Goal: Information Seeking & Learning: Learn about a topic

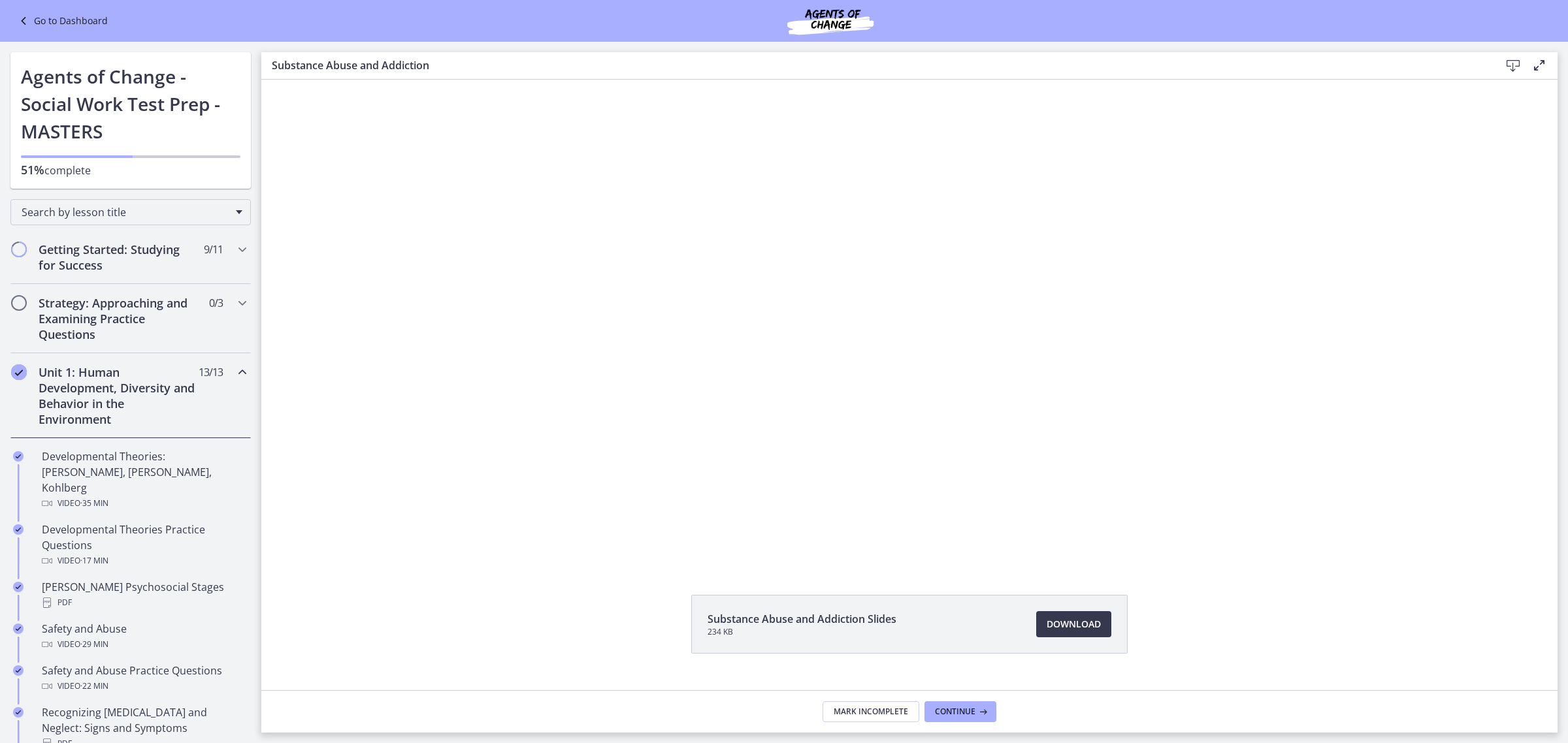
scroll to position [421, 0]
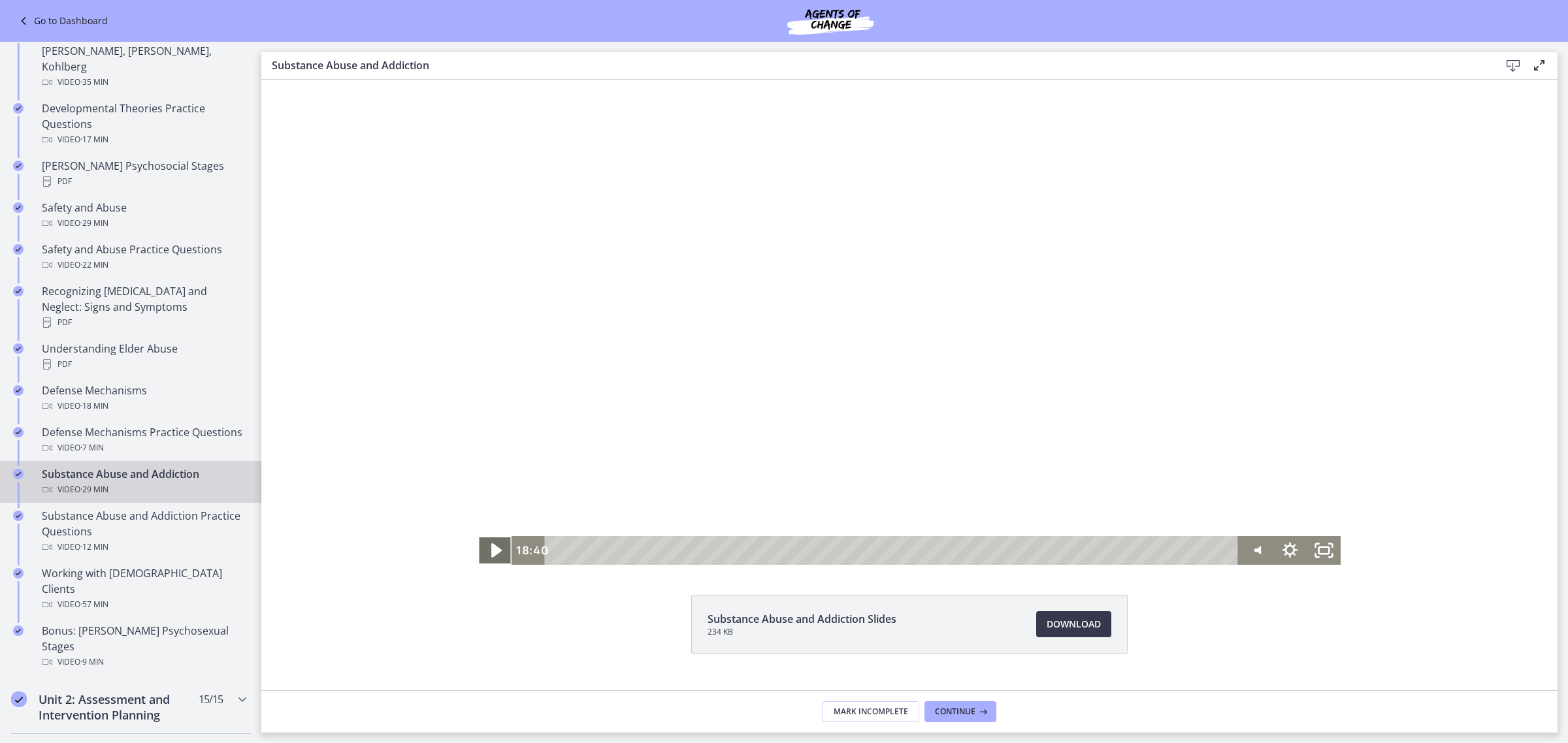
click at [493, 551] on icon "Play Video" at bounding box center [496, 551] width 11 height 15
click at [493, 551] on icon "Pause" at bounding box center [495, 551] width 11 height 13
click at [492, 553] on icon "Play Video" at bounding box center [496, 551] width 9 height 12
click at [1015, 548] on div "Playbar" at bounding box center [1020, 551] width 10 height 10
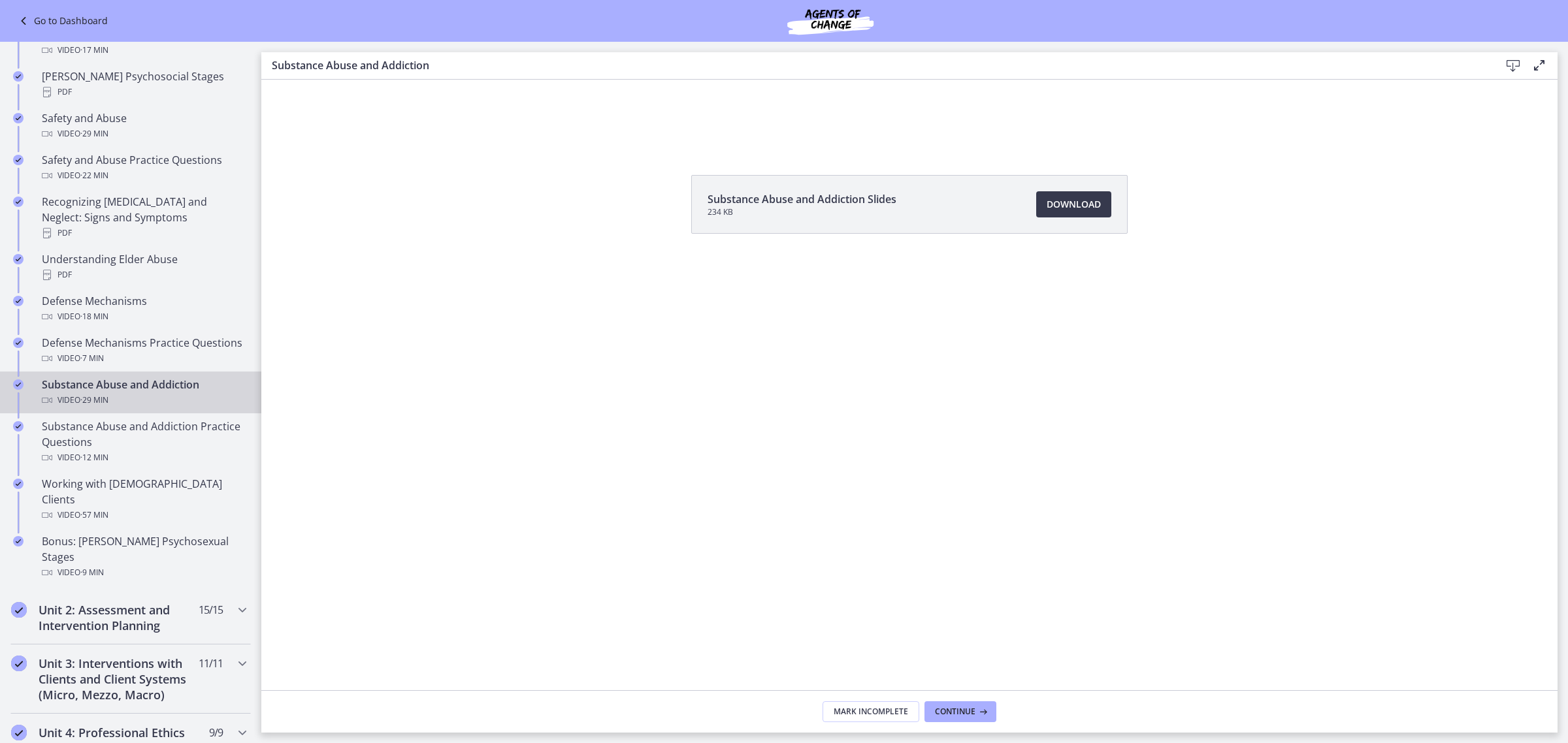
scroll to position [508, 0]
click at [151, 446] on div "Substance Abuse and Addiction Practice Questions Video · 12 min" at bounding box center [144, 445] width 204 height 47
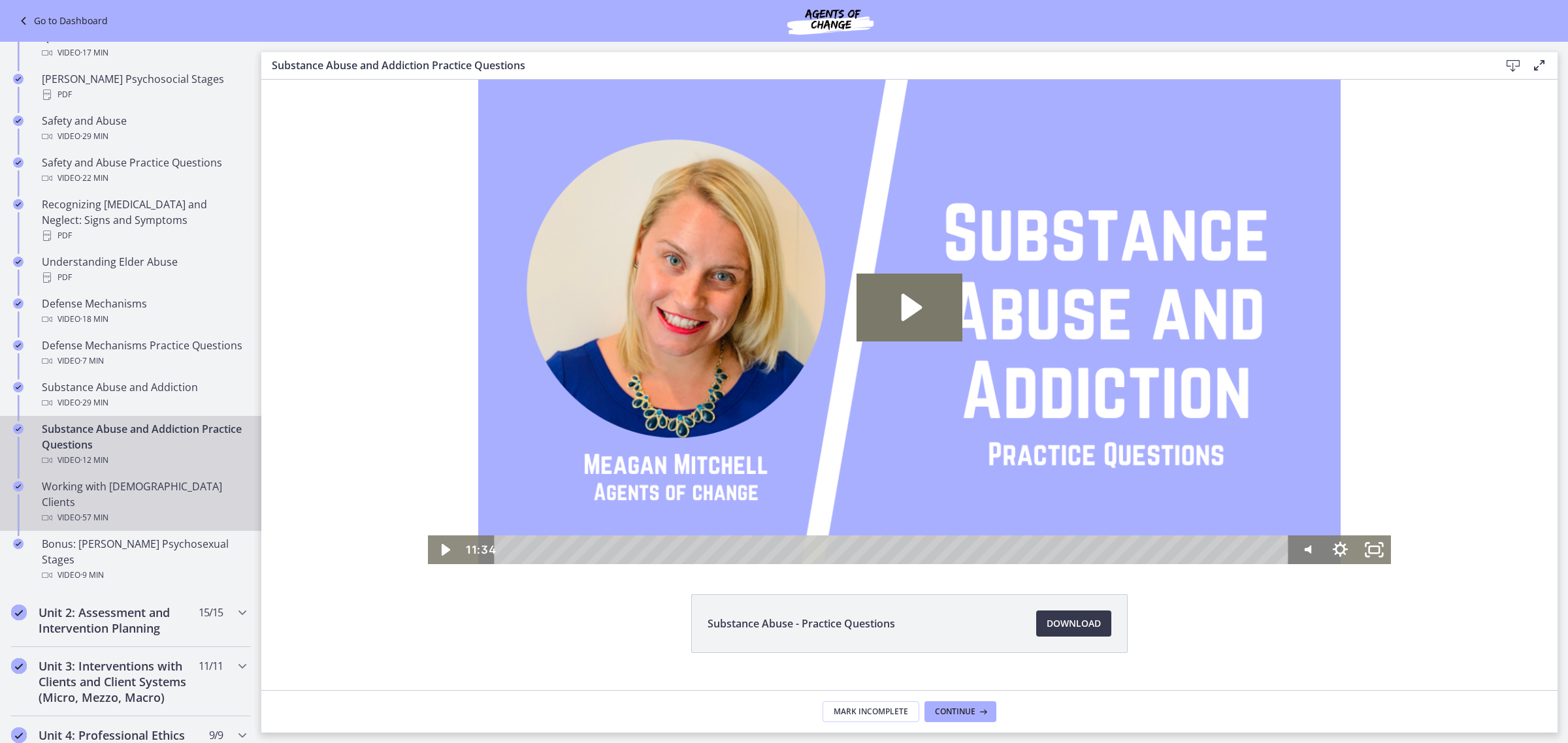
click at [137, 491] on div "Working with [DEMOGRAPHIC_DATA] Clients Video · 57 min" at bounding box center [144, 503] width 204 height 47
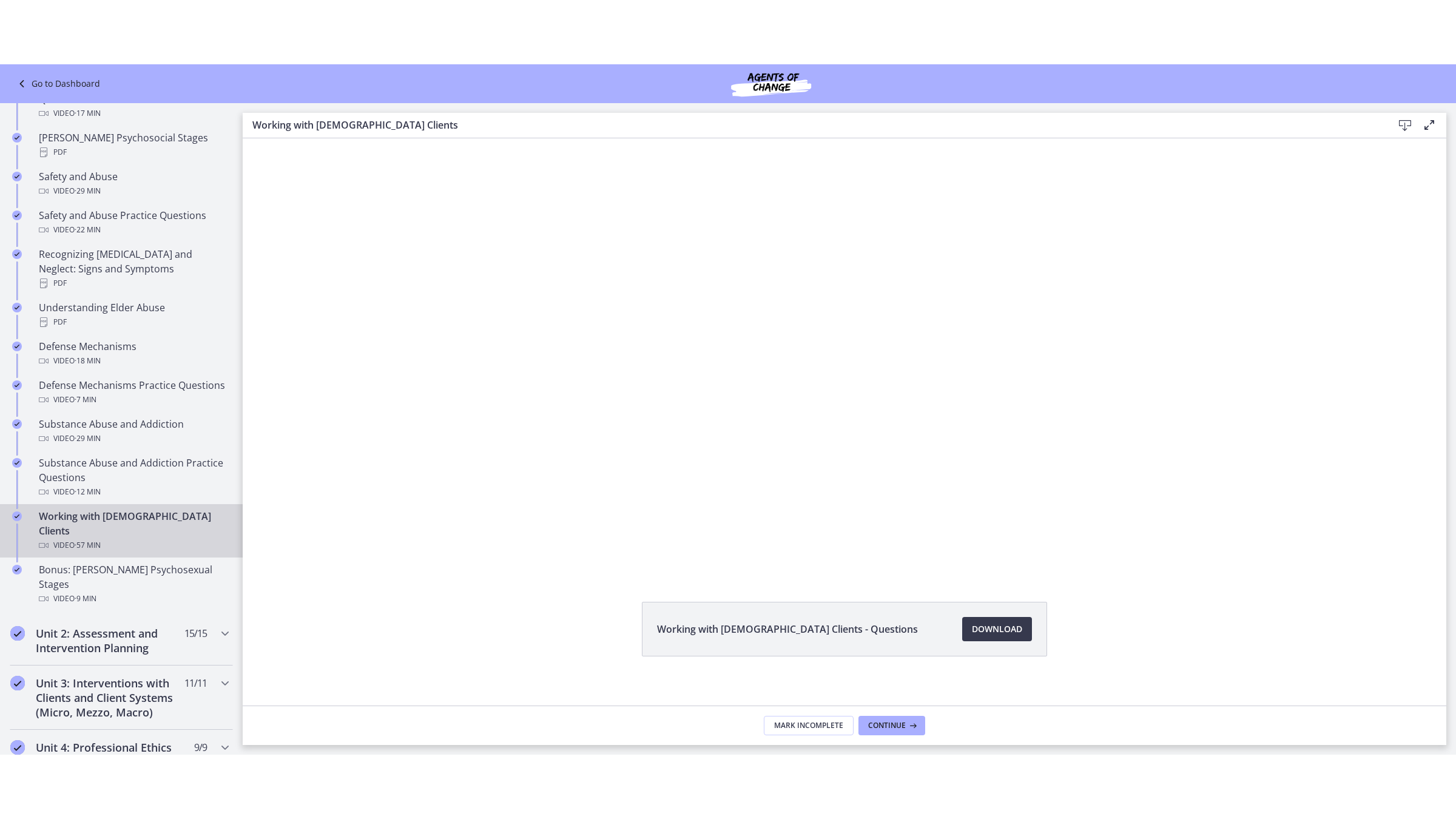
scroll to position [25, 0]
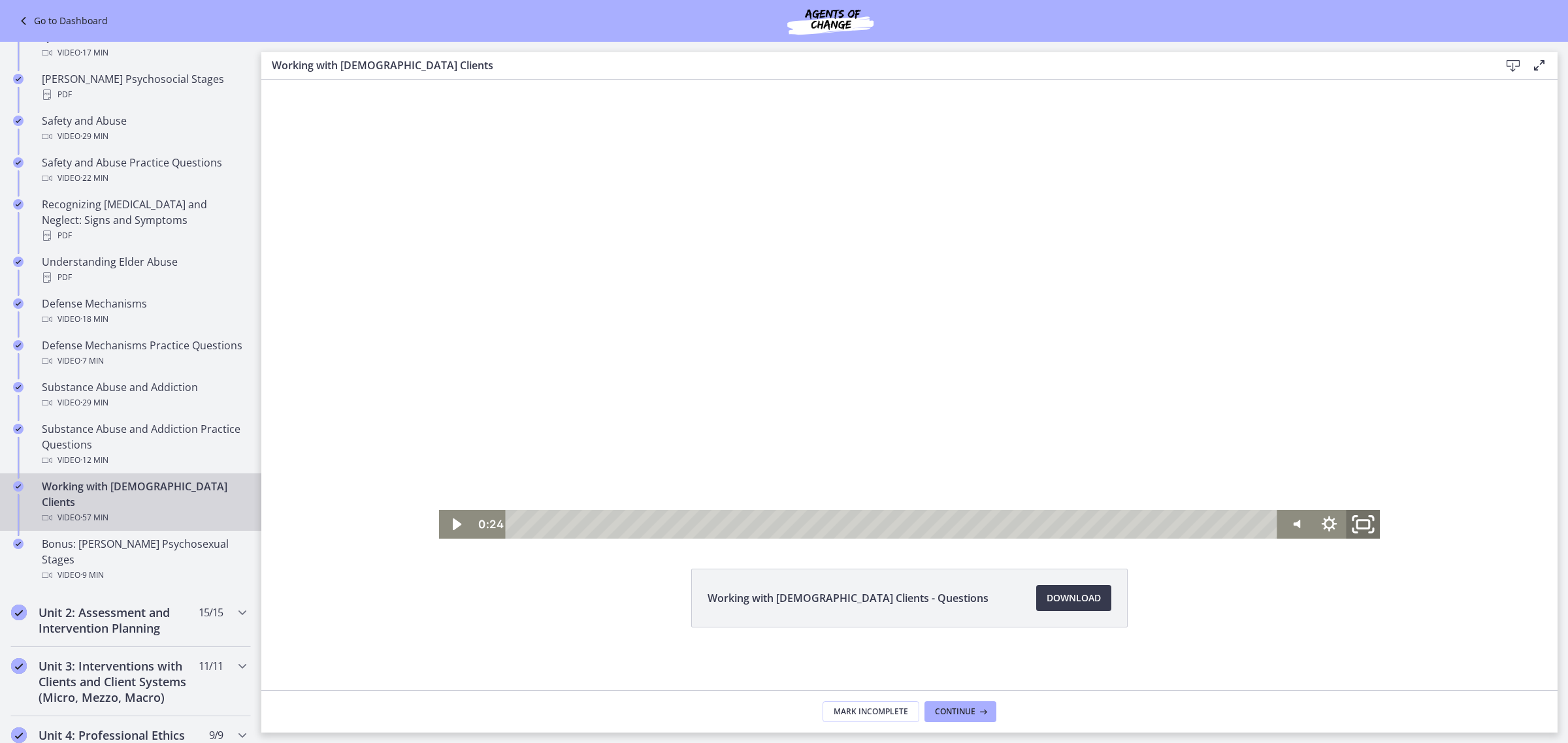
click at [1363, 516] on icon "Fullscreen" at bounding box center [1362, 524] width 40 height 34
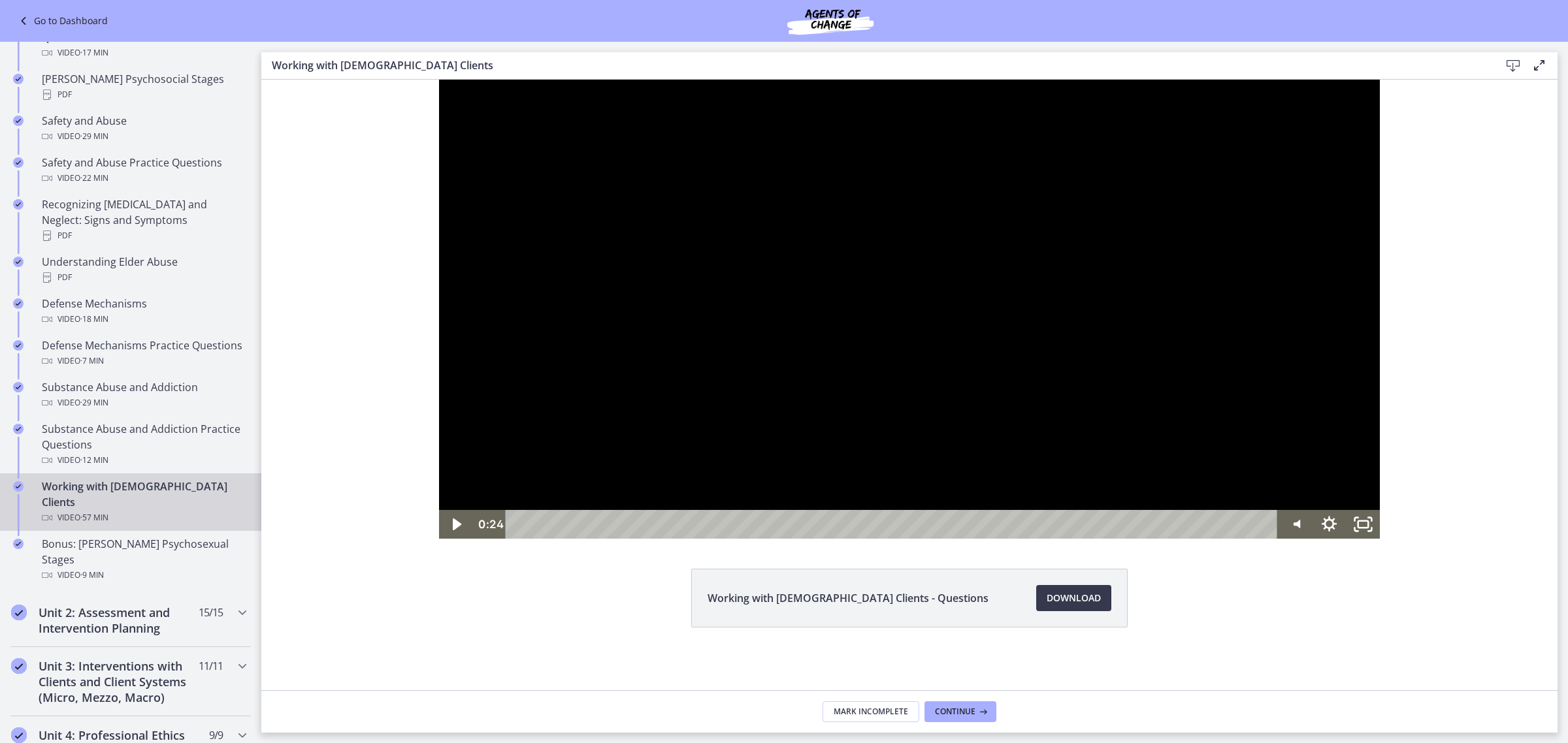
scroll to position [0, 0]
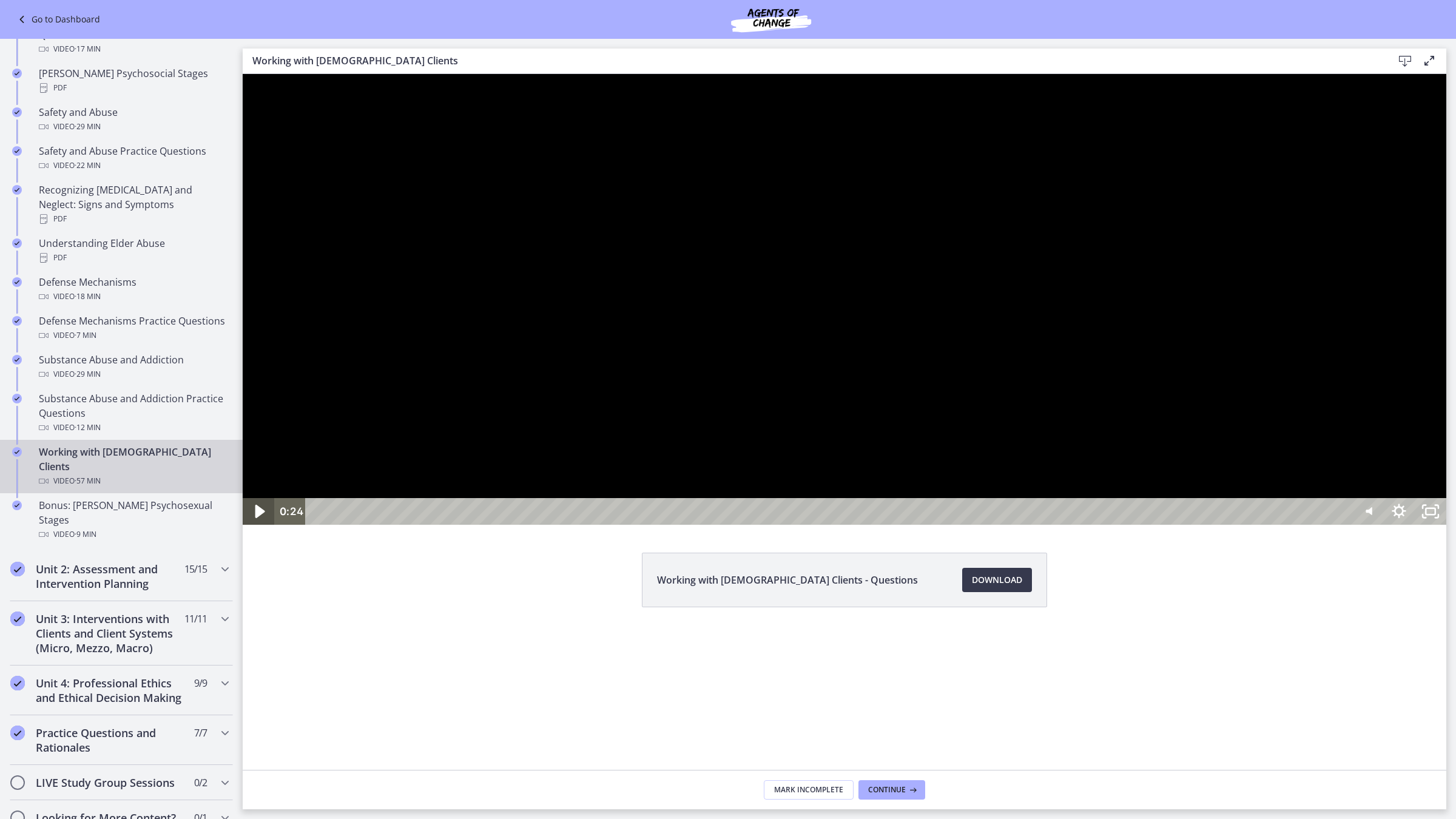
click at [262, 528] on icon "Play Video" at bounding box center [259, 512] width 37 height 32
click at [255, 518] on icon "Pause" at bounding box center [258, 512] width 10 height 12
click at [256, 517] on icon "Play Video" at bounding box center [259, 512] width 8 height 11
click at [1446, 524] on div at bounding box center [844, 299] width 1203 height 451
click at [1449, 528] on icon "Unfullscreen" at bounding box center [1430, 512] width 37 height 32
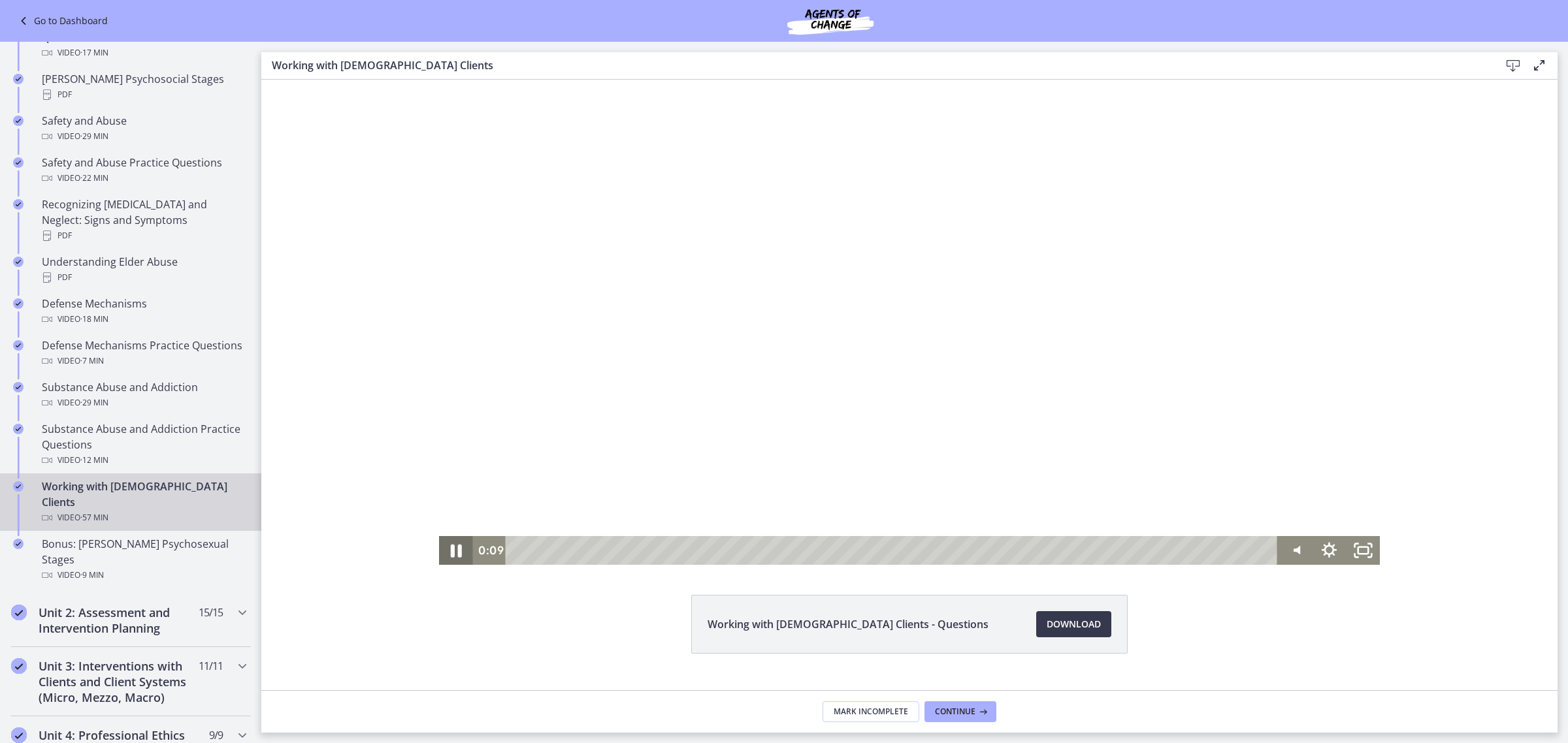
click at [449, 545] on icon "Pause" at bounding box center [455, 551] width 40 height 34
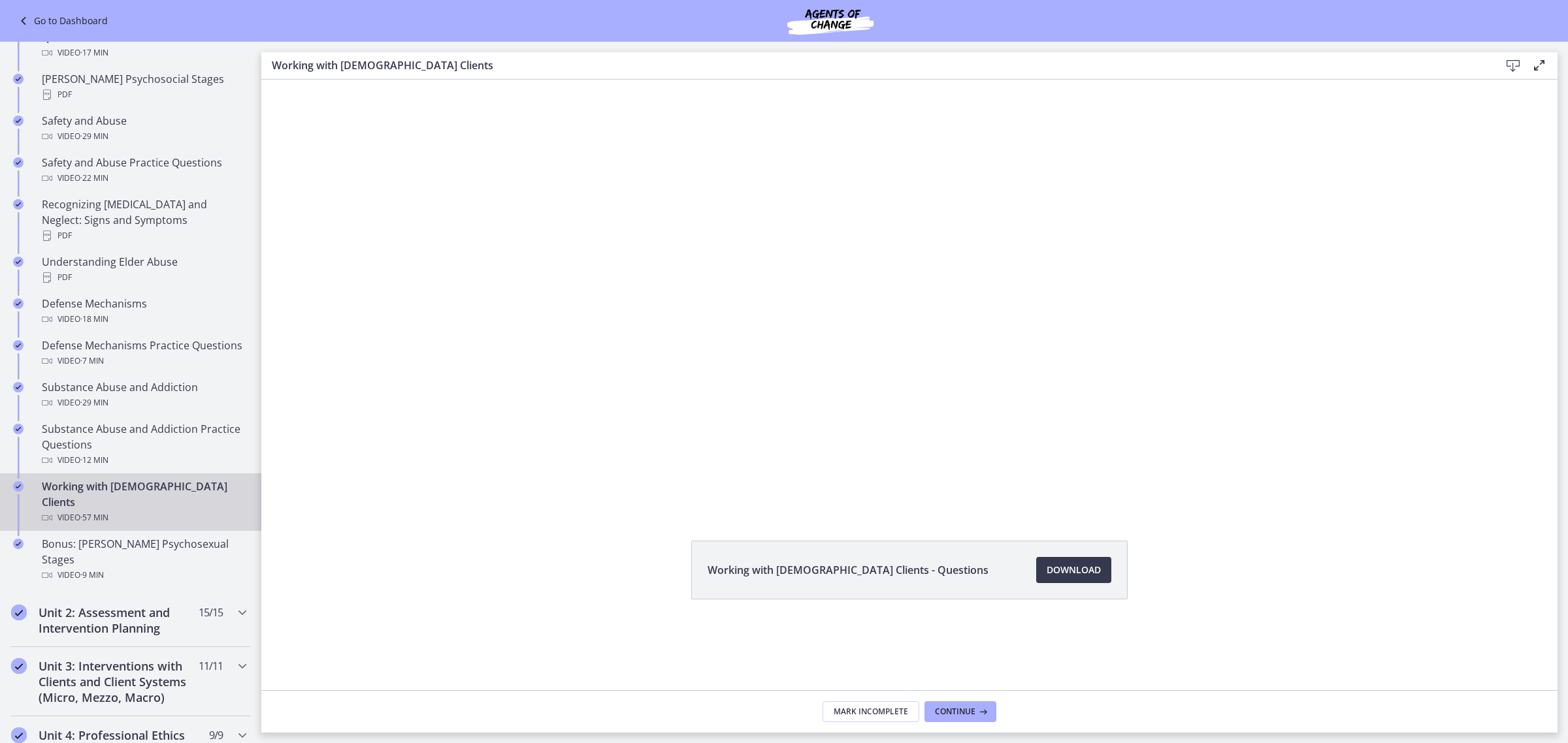
scroll to position [81, 0]
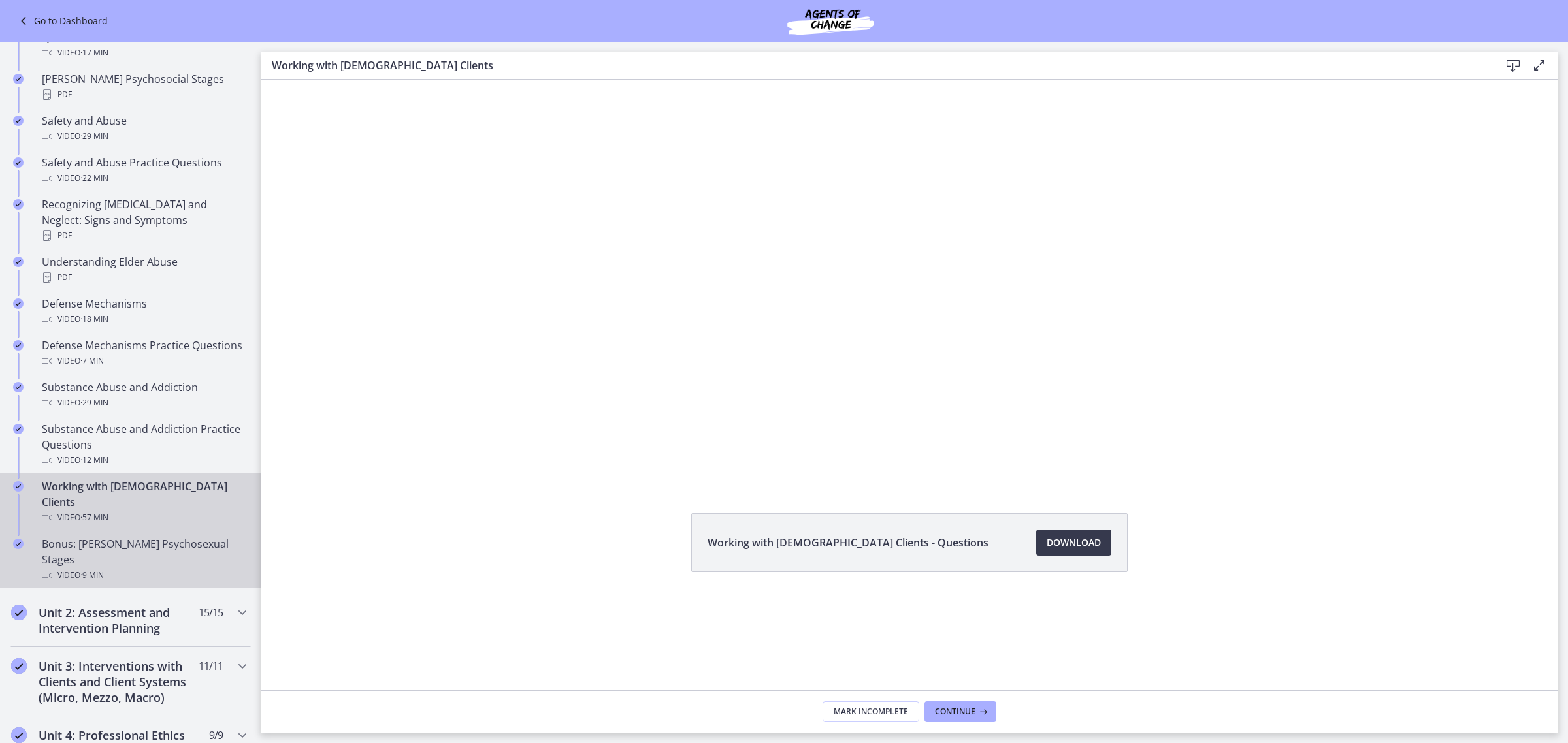
click at [56, 536] on div "Bonus: [PERSON_NAME] Psychosexual Stages Video · 9 min" at bounding box center [144, 559] width 204 height 47
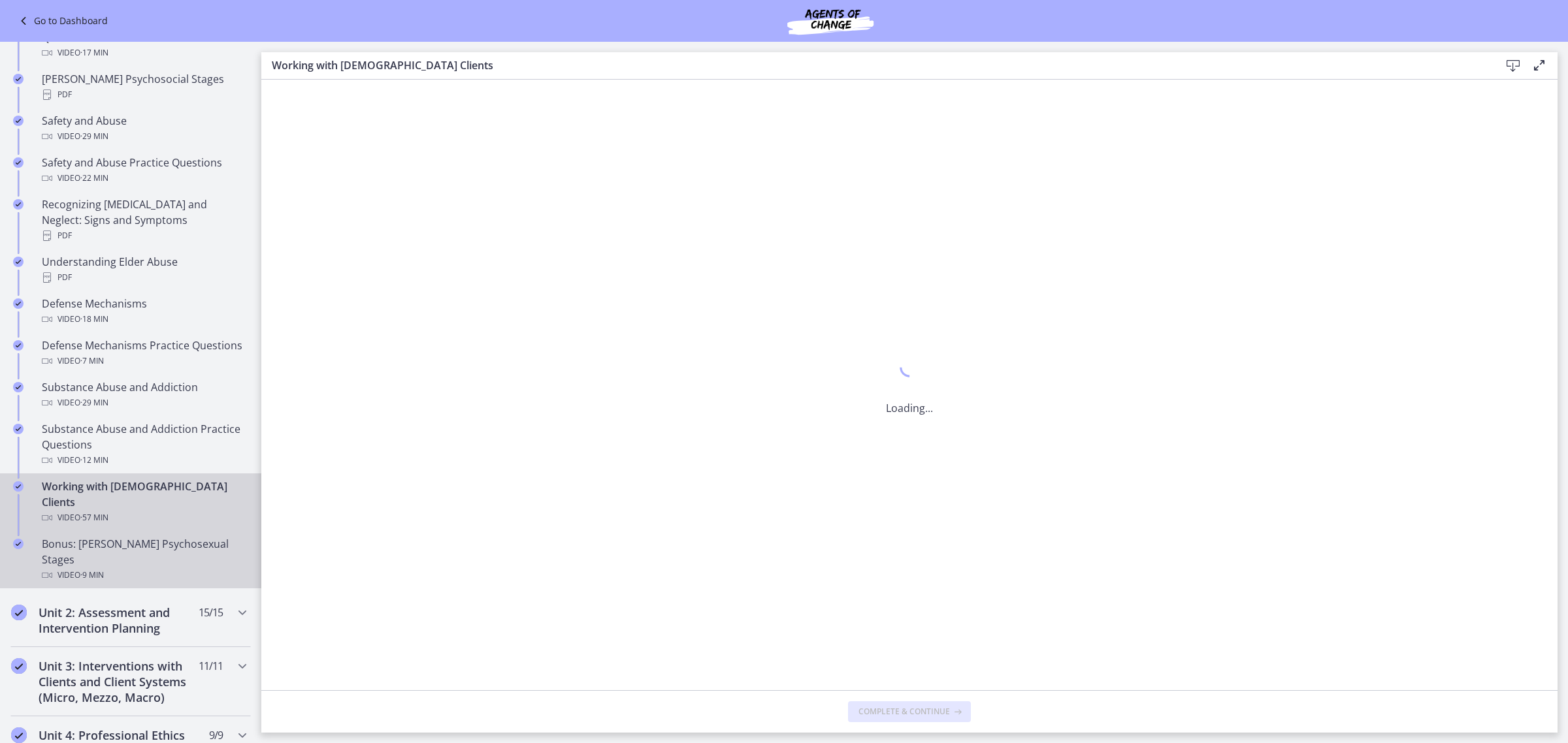
scroll to position [0, 0]
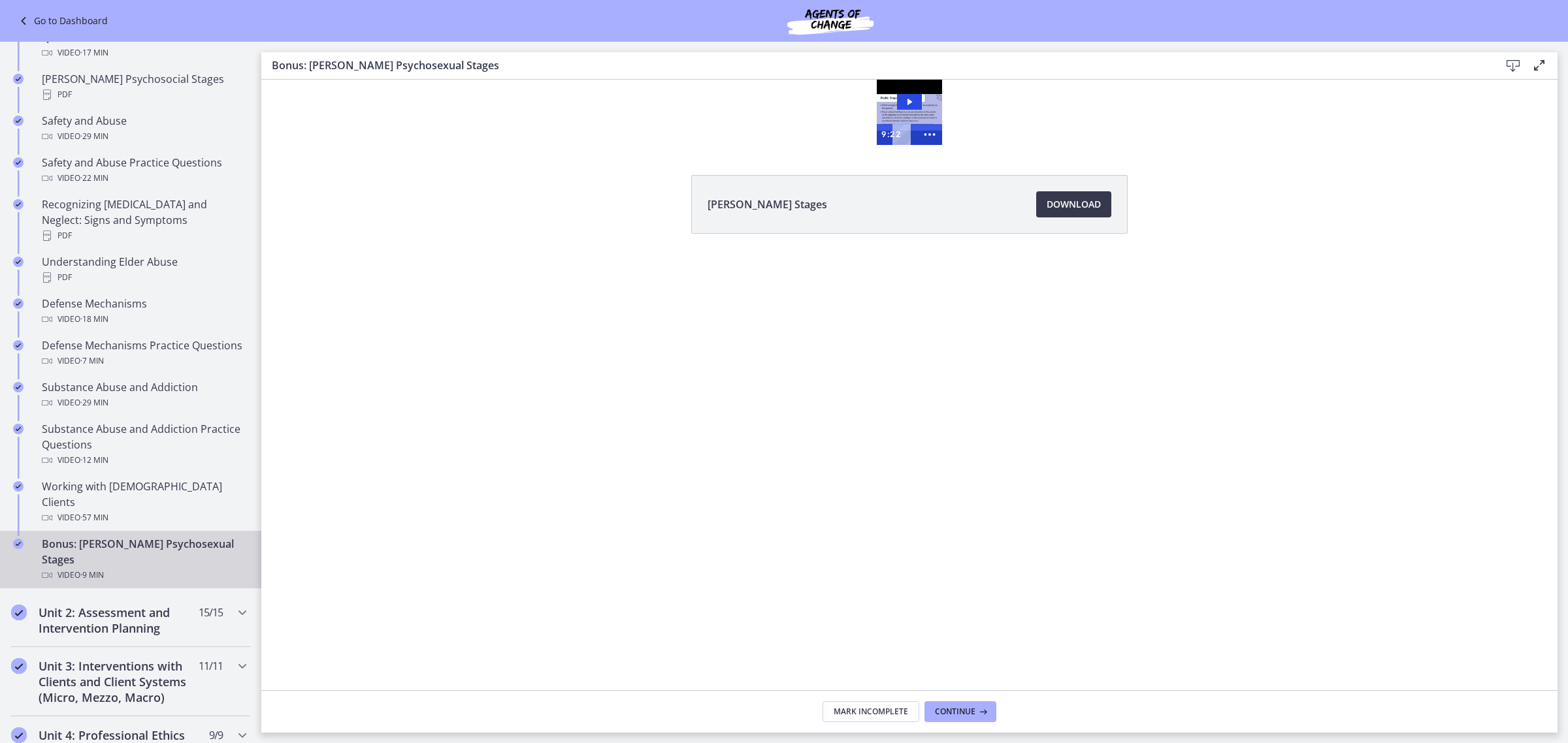
click at [158, 567] on div "Video · 9 min" at bounding box center [144, 575] width 204 height 16
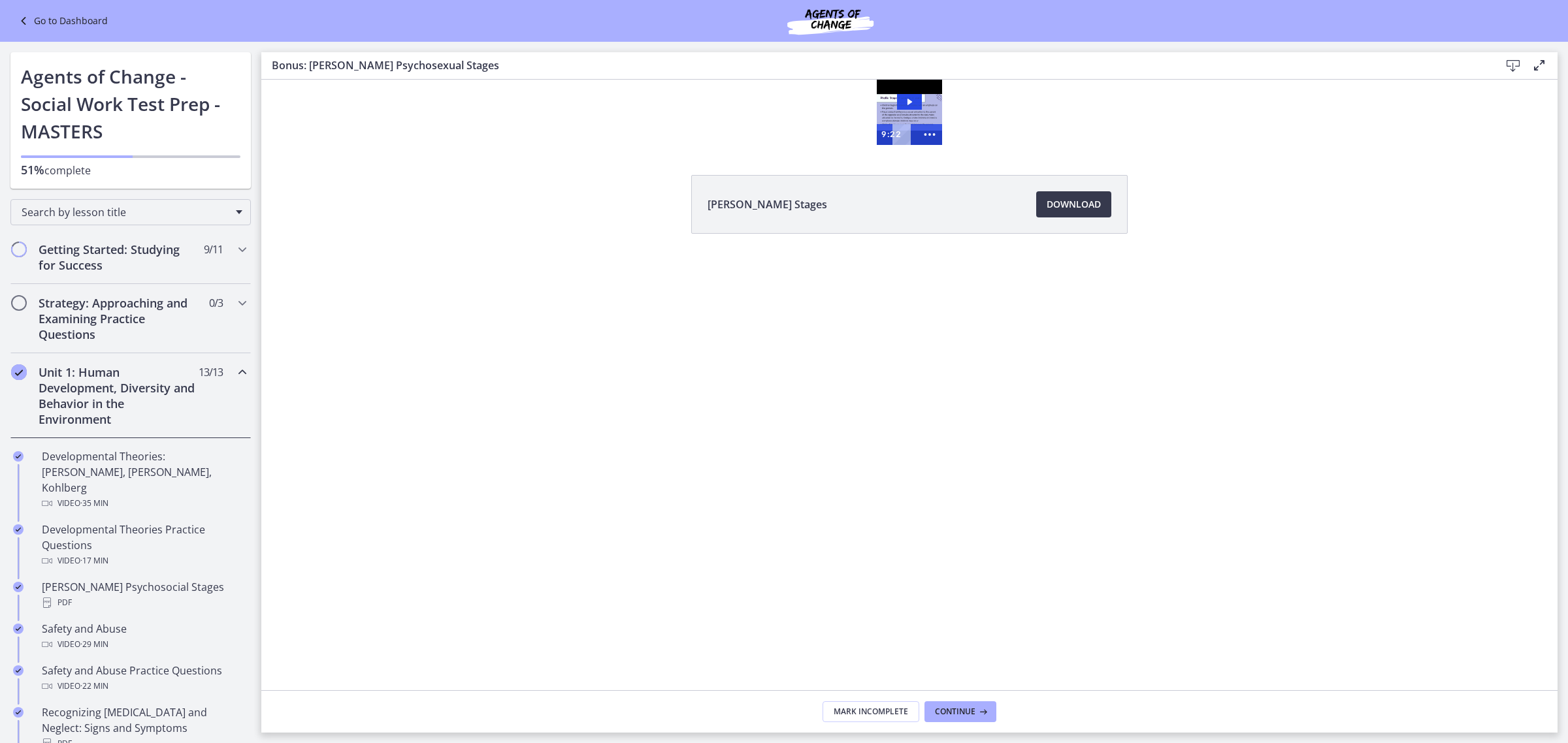
scroll to position [508, 0]
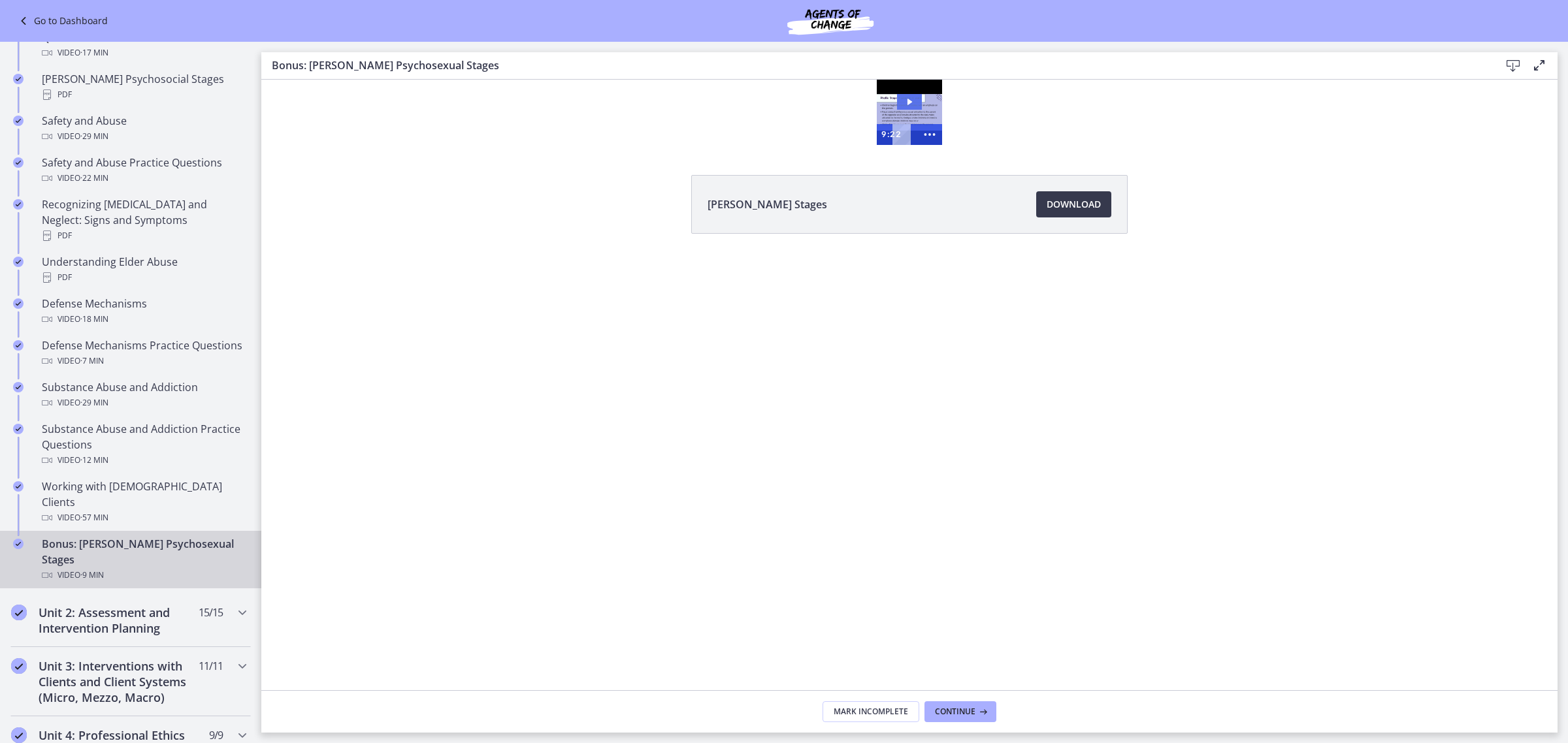
click at [904, 99] on icon "Play Video: cf617uqlqfeo7ijuai3g.mp4" at bounding box center [908, 102] width 25 height 16
click at [914, 106] on div at bounding box center [909, 112] width 66 height 66
click at [118, 536] on div "Bonus: [PERSON_NAME] Psychosexual Stages Video · 9 min" at bounding box center [144, 559] width 204 height 47
click at [903, 132] on div "3:53" at bounding box center [904, 133] width 13 height 21
click at [904, 115] on div at bounding box center [909, 112] width 66 height 66
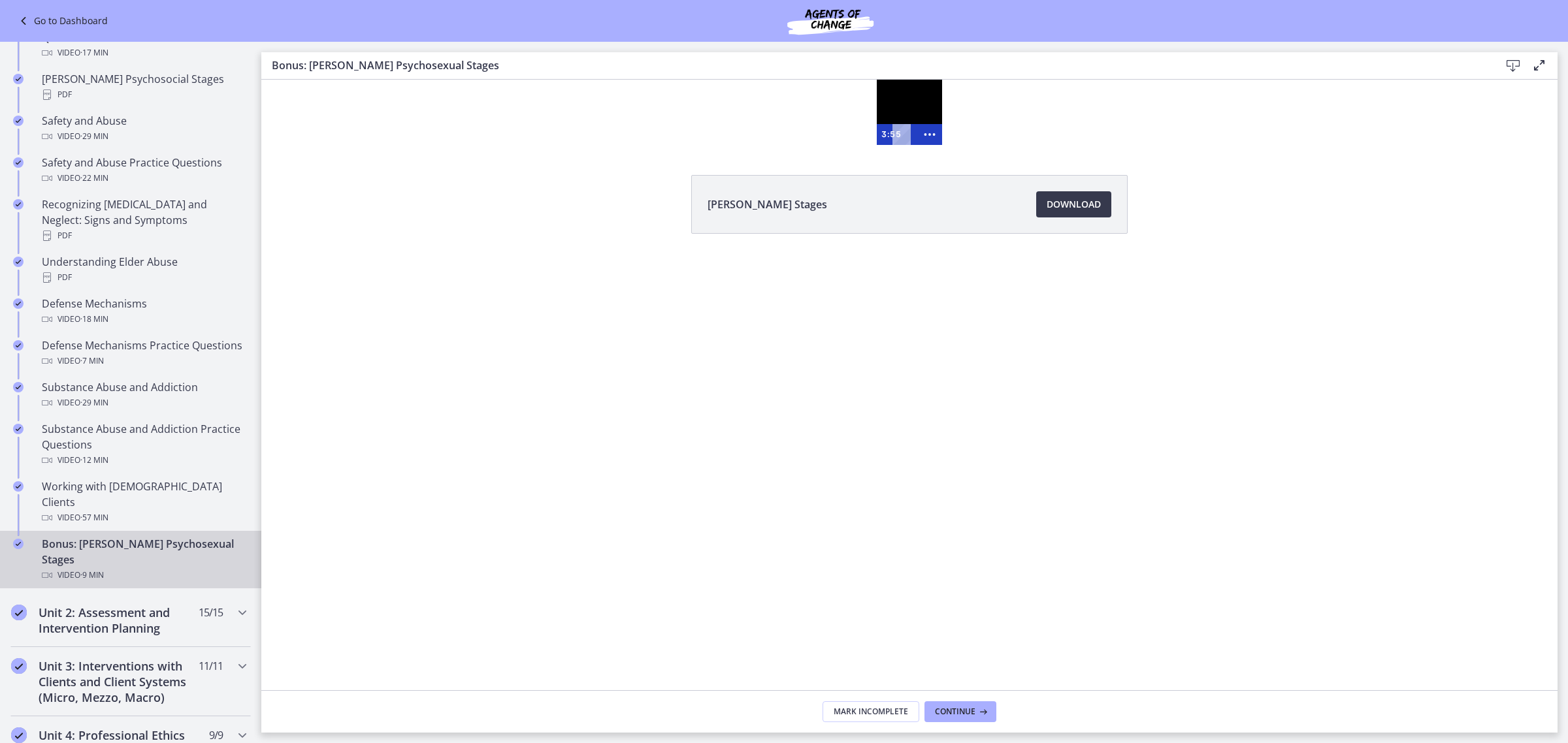
click at [906, 113] on div at bounding box center [909, 112] width 66 height 66
click at [886, 133] on div "3:55 0:00" at bounding box center [896, 133] width 40 height 21
click at [892, 106] on div at bounding box center [909, 112] width 66 height 66
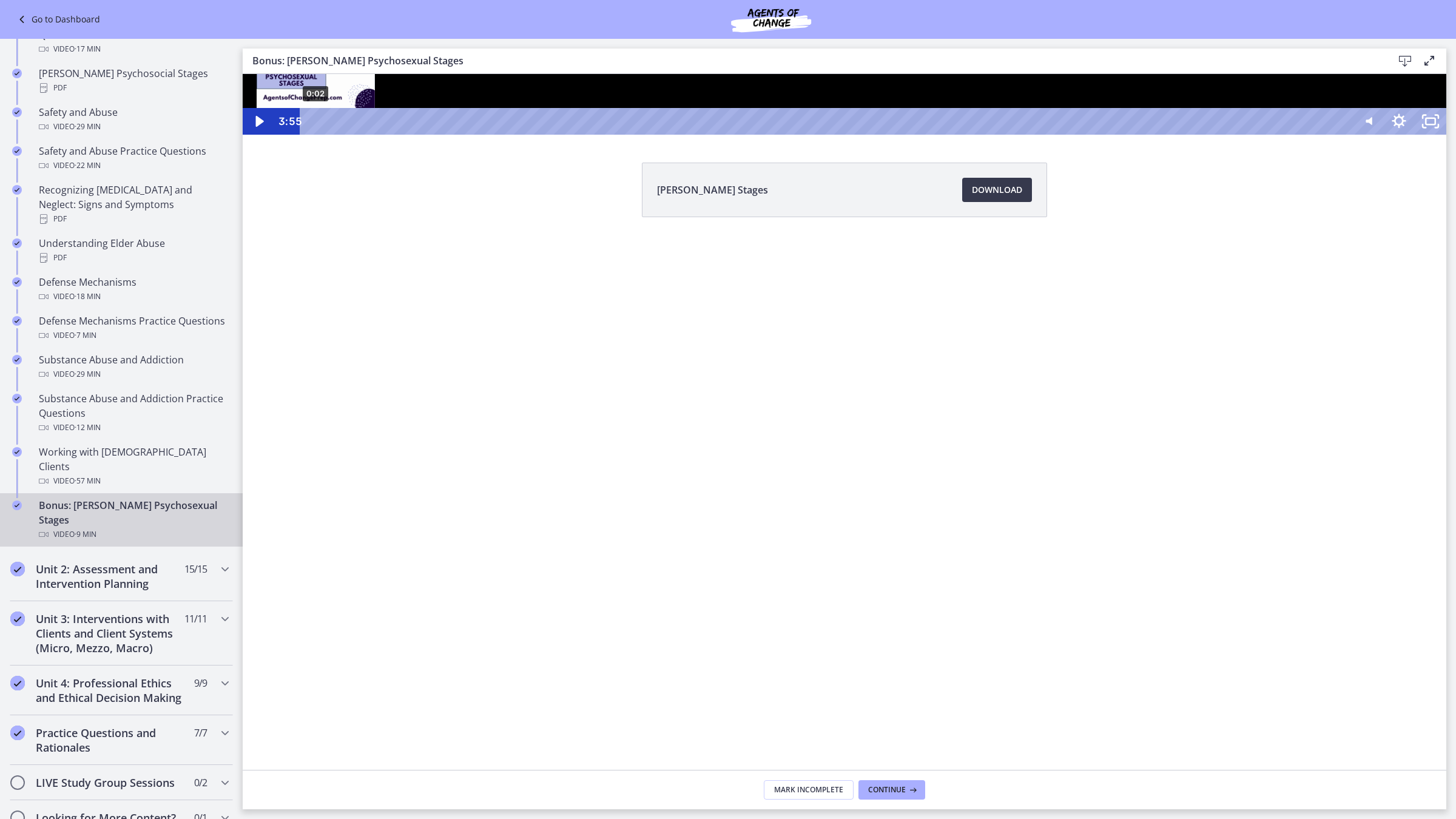
click at [315, 135] on div "0:02" at bounding box center [828, 120] width 1032 height 26
click at [256, 127] on icon "Play Video" at bounding box center [259, 121] width 8 height 11
